Goal: Information Seeking & Learning: Learn about a topic

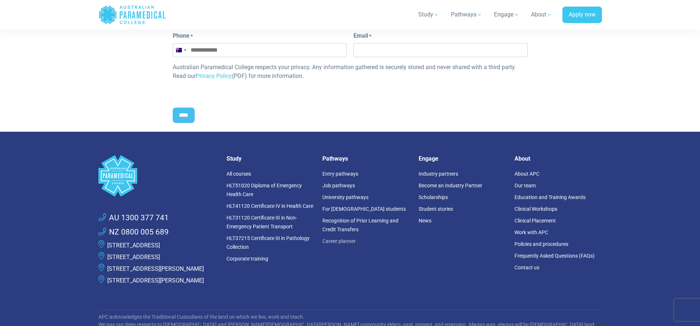
scroll to position [452, 0]
click at [521, 183] on link "Our team" at bounding box center [524, 185] width 21 height 6
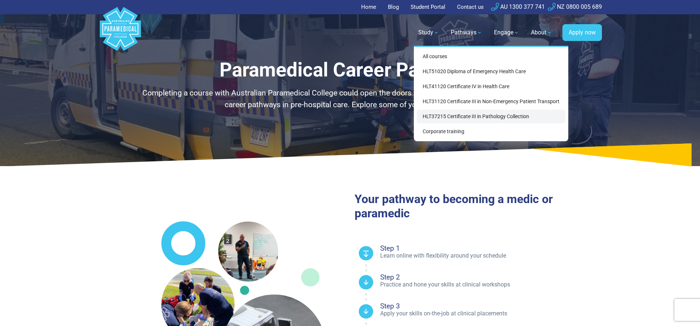
click at [455, 113] on link "HLT37215 Certificate III in Pathology Collection" at bounding box center [491, 117] width 148 height 14
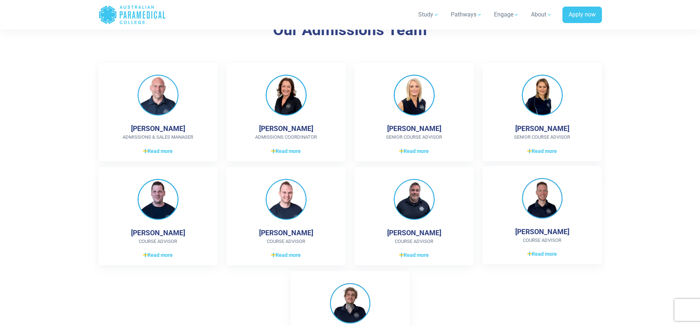
scroll to position [757, 0]
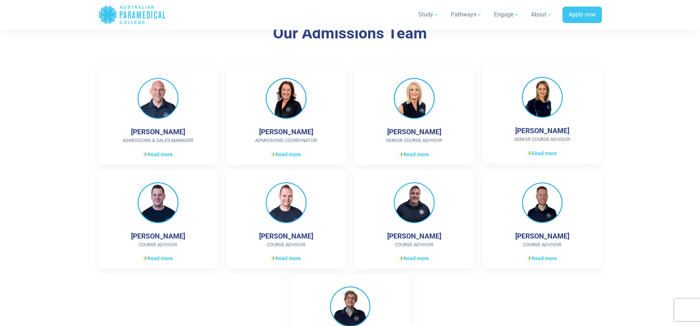
click at [545, 102] on img at bounding box center [541, 97] width 41 height 41
click at [538, 150] on span "Read more" at bounding box center [542, 154] width 30 height 8
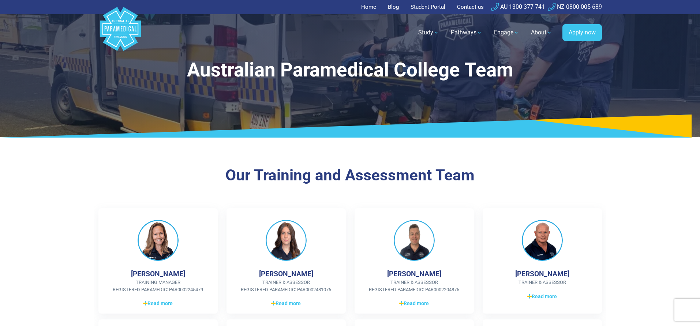
scroll to position [0, 0]
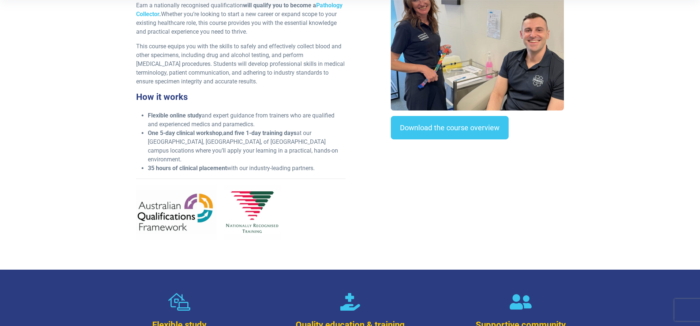
scroll to position [146, 0]
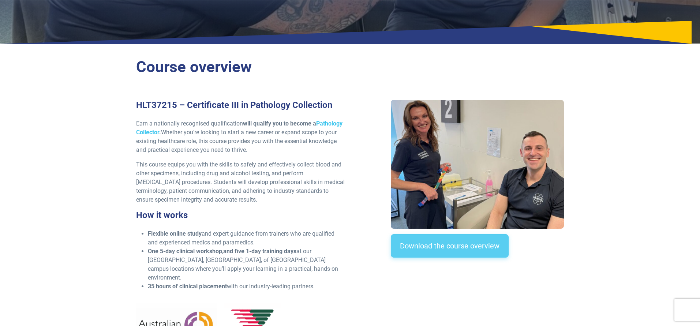
click at [430, 244] on link "Download the course overview" at bounding box center [450, 245] width 118 height 23
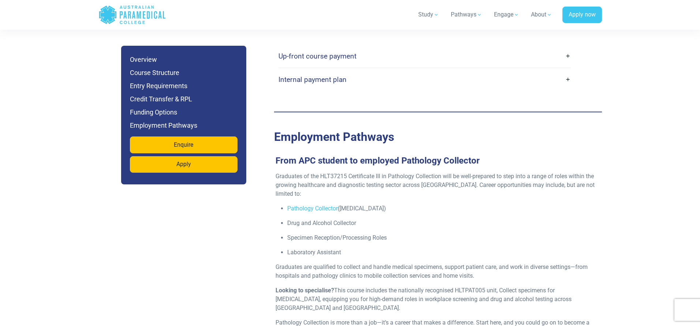
scroll to position [1927, 0]
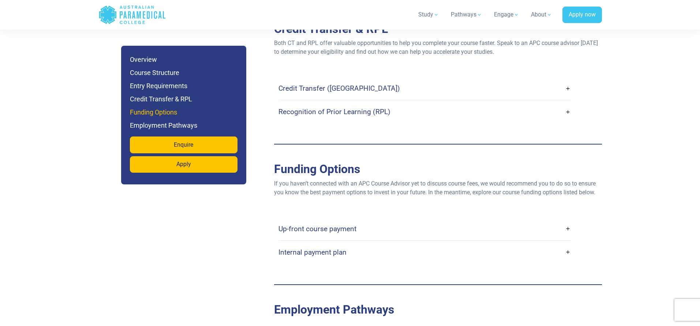
click at [157, 109] on h6 "Funding Options" at bounding box center [184, 112] width 108 height 10
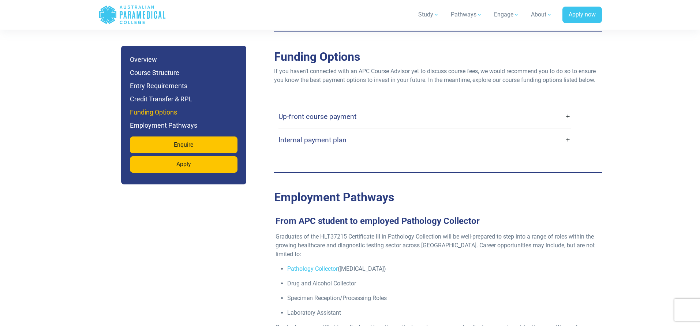
scroll to position [2040, 0]
click at [569, 131] on link "Internal payment plan" at bounding box center [424, 139] width 292 height 17
click at [567, 131] on link "Internal payment plan" at bounding box center [424, 139] width 292 height 17
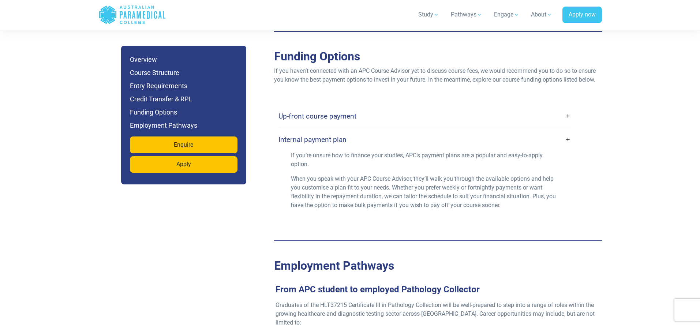
click at [566, 108] on link "Up-front course payment" at bounding box center [424, 116] width 292 height 17
click at [565, 108] on link "Up-front course payment" at bounding box center [424, 116] width 292 height 17
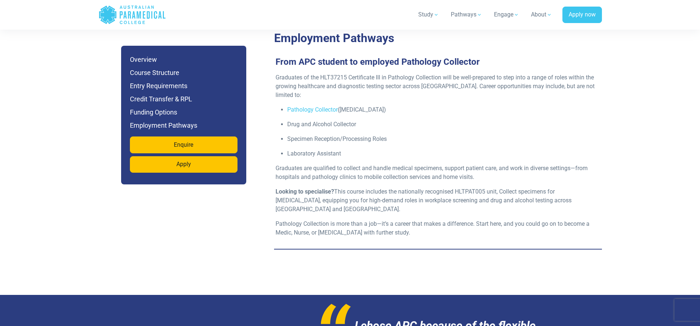
scroll to position [2304, 0]
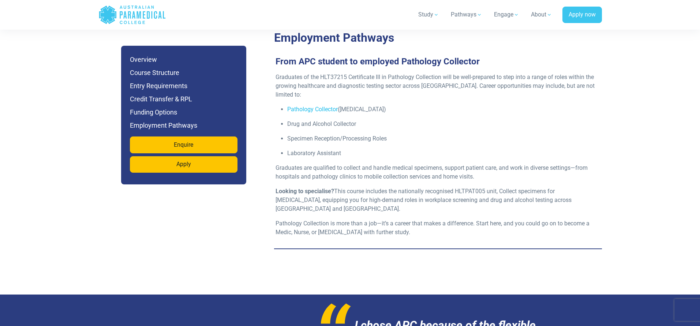
click at [306, 106] on link "Pathology Collector" at bounding box center [312, 109] width 50 height 7
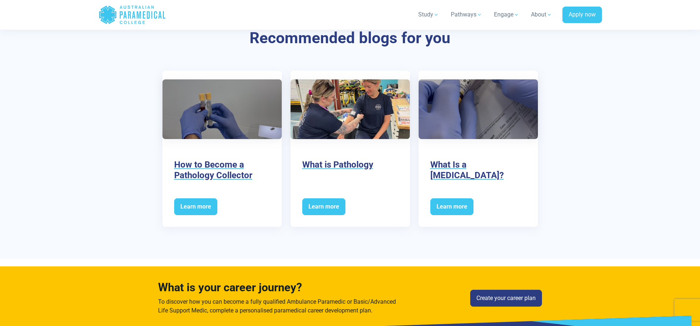
scroll to position [1159, 0]
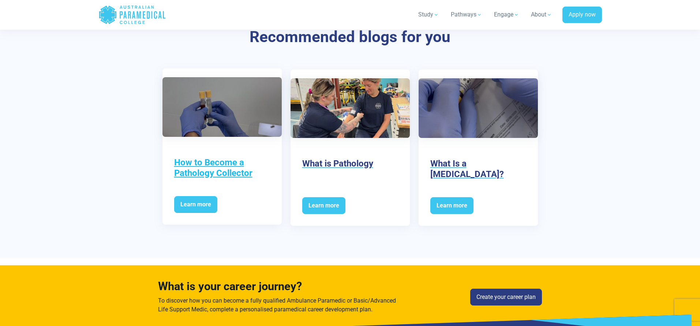
click at [208, 165] on h3 "How to Become a Pathology Collector" at bounding box center [222, 167] width 96 height 21
